Goal: Task Accomplishment & Management: Complete application form

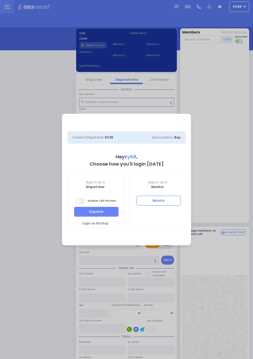
select select "12"
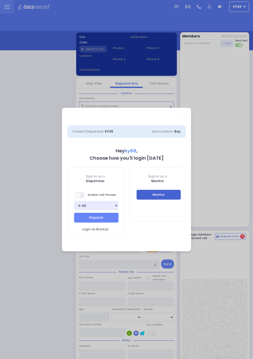
click at [180, 194] on button "Monitor" at bounding box center [158, 195] width 44 height 10
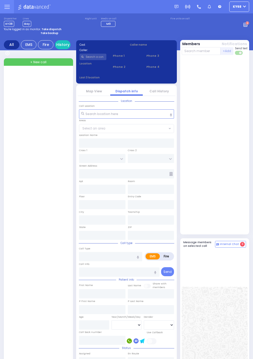
click at [249, 25] on circle at bounding box center [247, 23] width 4 height 4
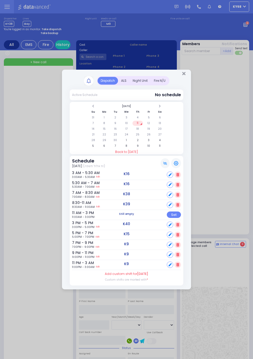
click at [129, 85] on div "ALS" at bounding box center [124, 81] width 12 height 8
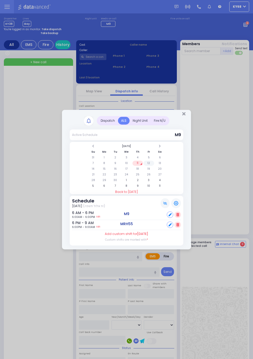
click at [154, 166] on td "12" at bounding box center [148, 163] width 11 height 5
click at [160, 164] on td "13" at bounding box center [159, 163] width 11 height 5
click at [98, 171] on td "14" at bounding box center [93, 168] width 11 height 5
click at [165, 166] on td "13" at bounding box center [159, 163] width 11 height 5
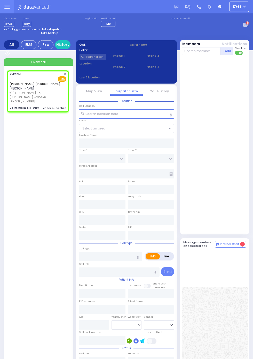
select select
type input "check out a child"
radio input "true"
type input "WOLF"
type input "FEUERSTEIN"
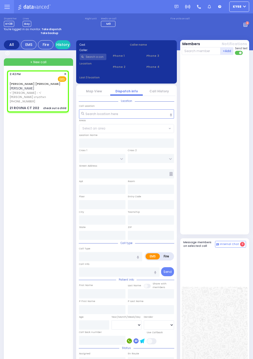
type input "2"
select select "Year"
select select "[DEMOGRAPHIC_DATA]"
type input "14:42"
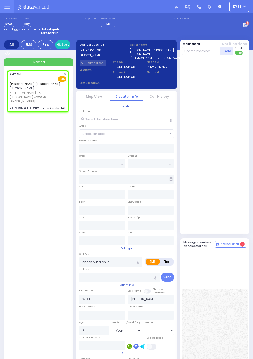
type input "CHEVRON RD"
type input "SEVEN SPRINGS MOUNTAIN RD"
type input "21 ROVNA CT"
type input "202"
type input "Monroe"
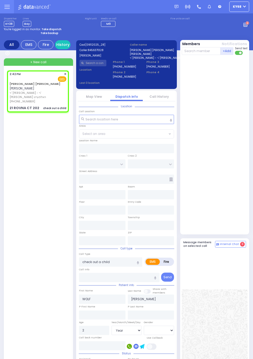
type input "New York"
type input "10950"
select select "SECTION 5"
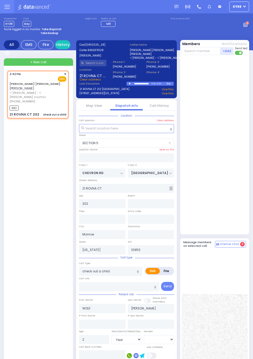
select select
radio input "true"
select select "Year"
select select "[DEMOGRAPHIC_DATA]"
type input "14:44"
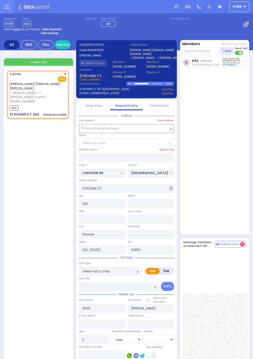
select select "SECTION 5"
select select
radio input "true"
select select "Year"
select select "[DEMOGRAPHIC_DATA]"
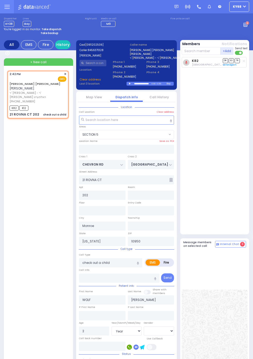
select select "SECTION 5"
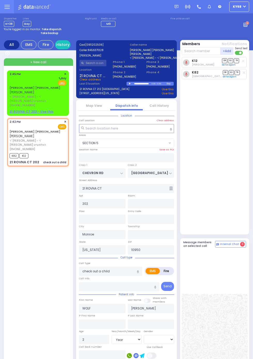
click at [10, 82] on div "Fire EMS" at bounding box center [38, 82] width 57 height 5
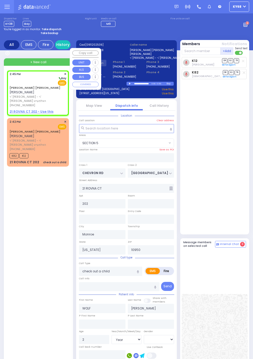
select select
radio input "true"
select select
type input "14:45"
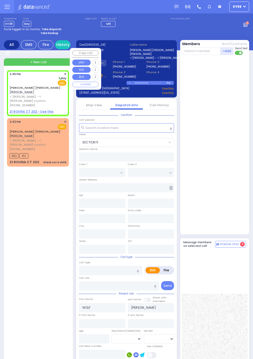
click at [234, 197] on div at bounding box center [214, 144] width 67 height 175
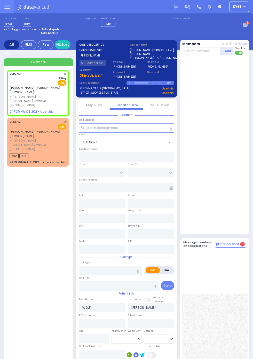
click at [10, 147] on span "[PHONE_NUMBER]" at bounding box center [23, 149] width 26 height 4
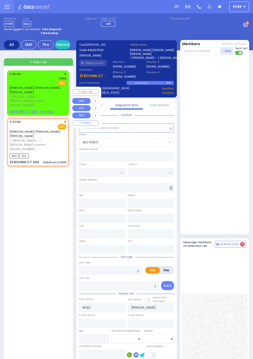
select select
type input "check out a child"
radio input "true"
type input "2"
select select "Year"
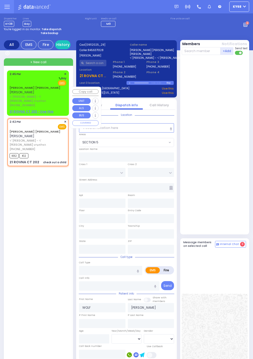
select select "[DEMOGRAPHIC_DATA]"
type input "14:42"
type input "14:44"
type input "CHEVRON RD"
type input "SEVEN SPRINGS MOUNTAIN RD"
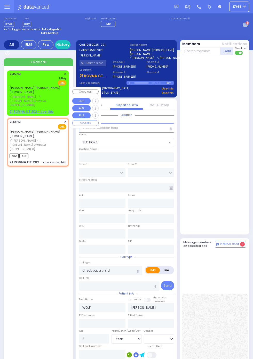
type input "21 ROVNA CT"
type input "202"
type input "Monroe"
type input "New York"
type input "10950"
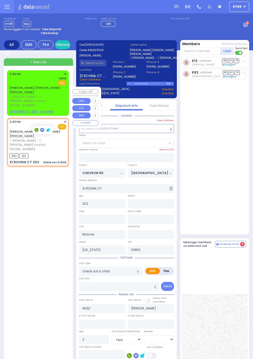
select select "SECTION 5"
click at [236, 179] on div "K12 unknown Bernard Babad DR SO TR Sending text" at bounding box center [214, 144] width 67 height 175
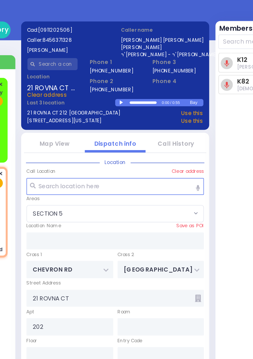
click at [129, 85] on div at bounding box center [130, 83] width 3 height 2
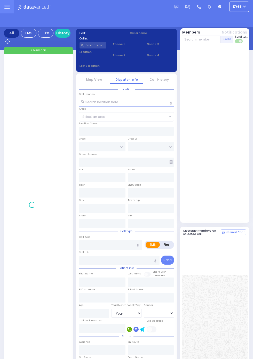
select select "Year"
select select "[DEMOGRAPHIC_DATA]"
select select "Year"
select select "[DEMOGRAPHIC_DATA]"
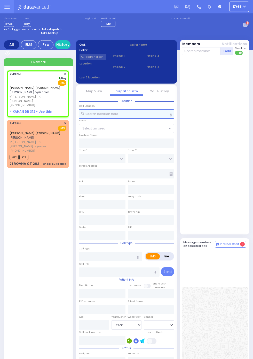
select select
radio input "true"
type input "JACOB DOV"
type input "HOCHHEISER"
select select
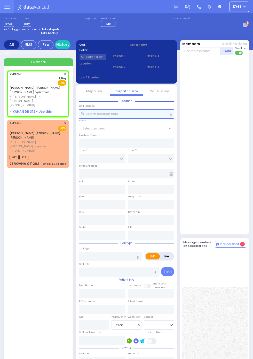
select select
type input "14:49"
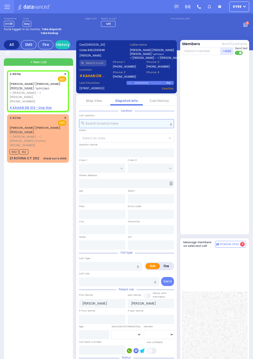
select select
radio input "true"
select select
